Goal: Task Accomplishment & Management: Use online tool/utility

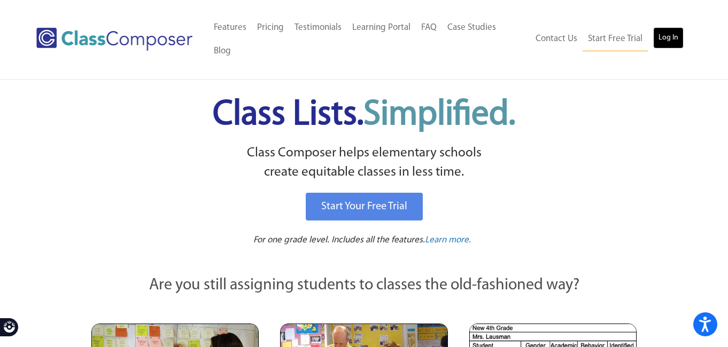
click at [671, 29] on link "Log In" at bounding box center [668, 37] width 30 height 21
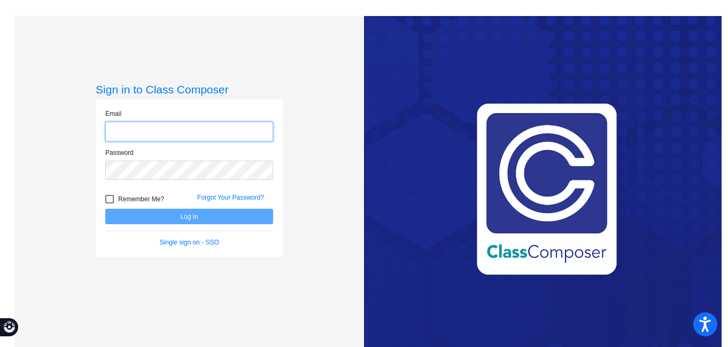
type input "[EMAIL_ADDRESS][DOMAIN_NAME]"
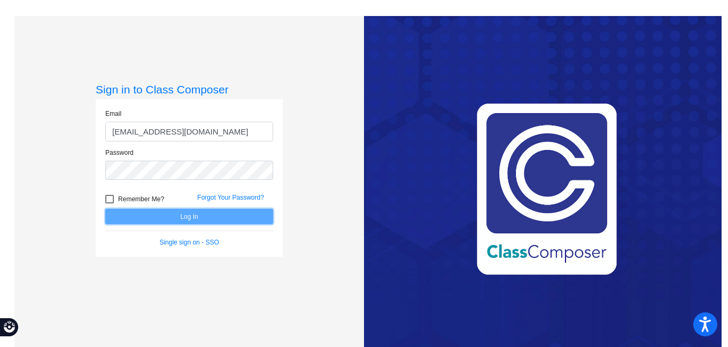
click at [149, 220] on button "Log In" at bounding box center [189, 216] width 168 height 15
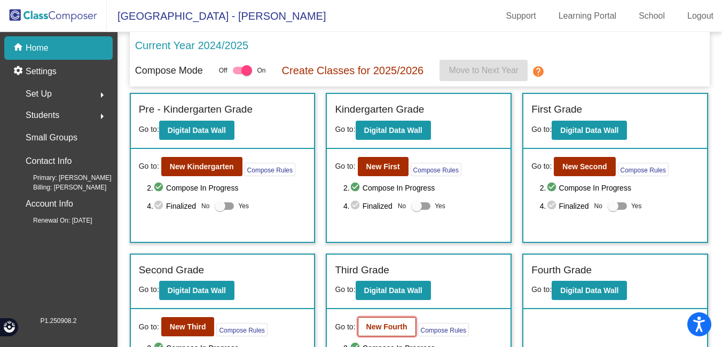
click at [369, 325] on b "New Fourth" at bounding box center [387, 327] width 41 height 9
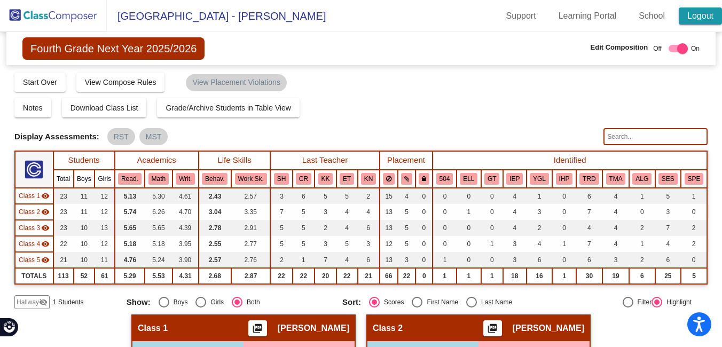
click at [703, 9] on link "Logout" at bounding box center [700, 15] width 43 height 17
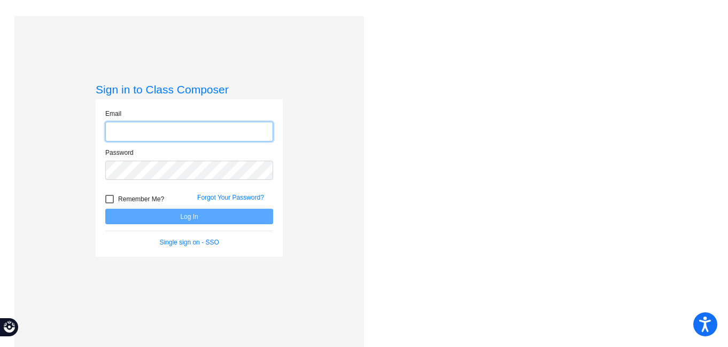
type input "mhesch@isd186.org"
